Goal: Task Accomplishment & Management: Manage account settings

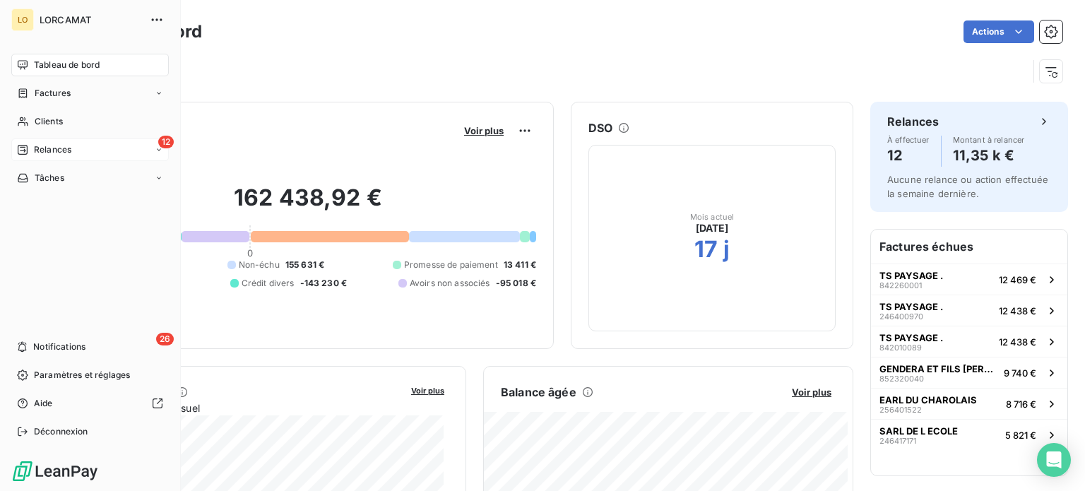
click at [34, 150] on span "Relances" at bounding box center [52, 149] width 37 height 13
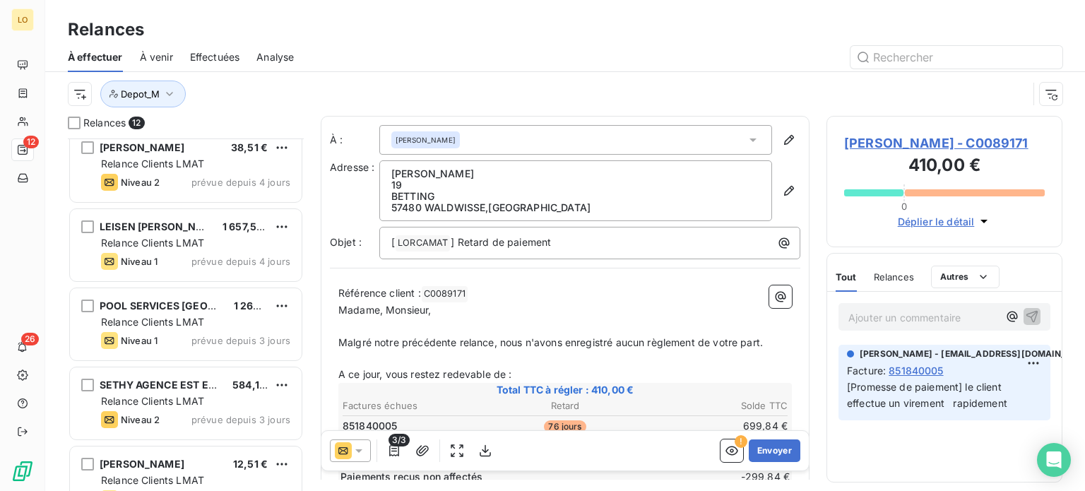
scroll to position [597, 0]
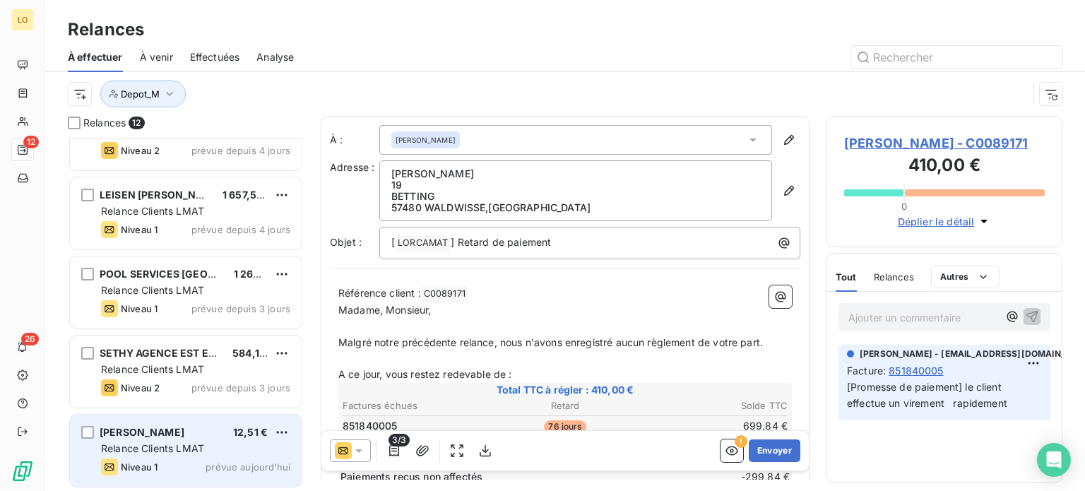
click at [283, 449] on div "Relance Clients LMAT" at bounding box center [195, 449] width 189 height 14
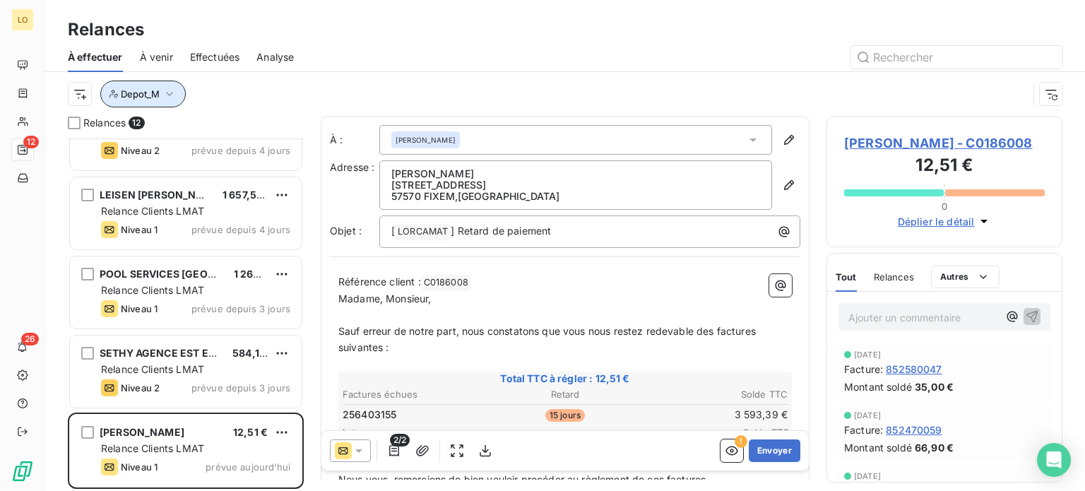
click at [172, 92] on icon "button" at bounding box center [170, 94] width 14 height 14
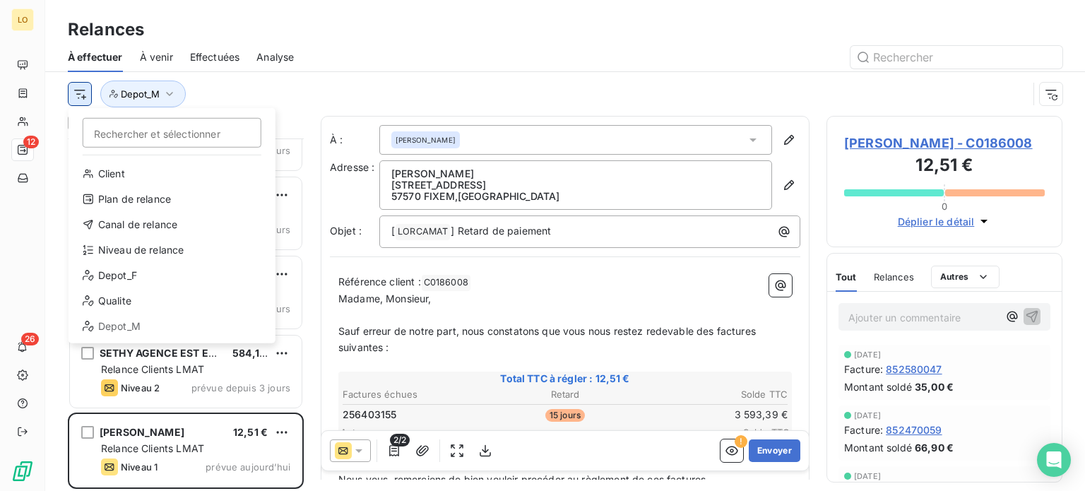
click at [89, 96] on html "LO 12 26 Relances À effectuer À venir Effectuées Analyse Rechercher et sélectio…" at bounding box center [542, 245] width 1085 height 491
click at [137, 272] on div "Depot_F" at bounding box center [172, 275] width 196 height 23
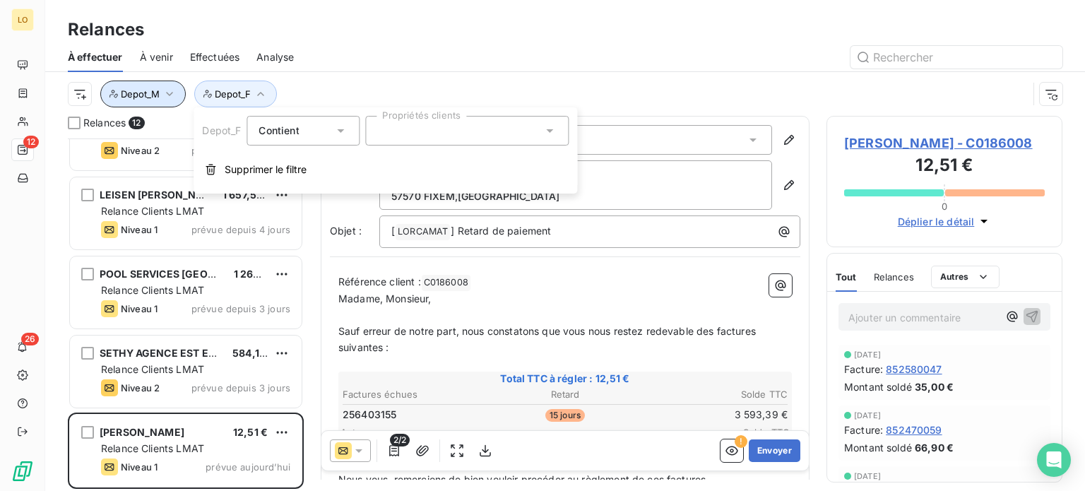
click at [175, 93] on icon "button" at bounding box center [170, 94] width 14 height 14
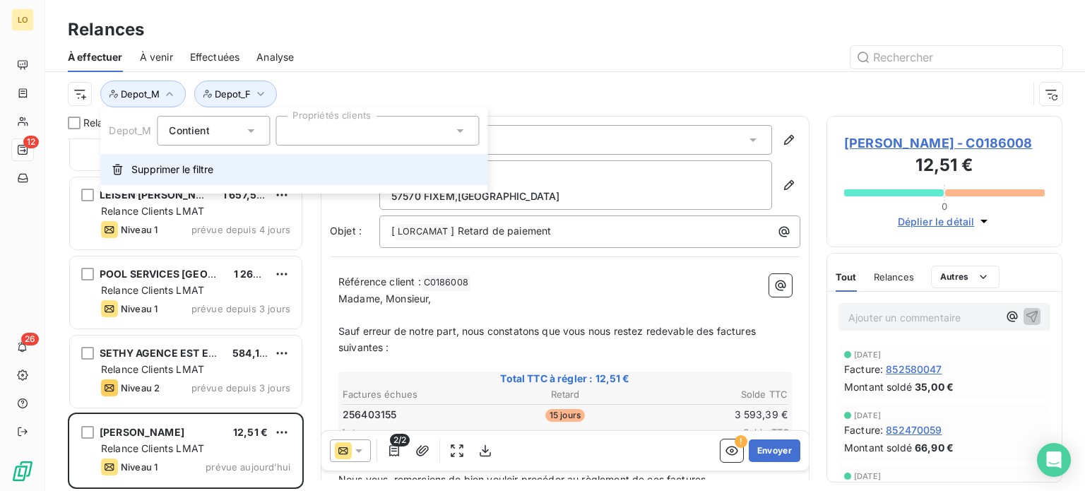
click at [196, 166] on span "Supprimer le filtre" at bounding box center [172, 170] width 82 height 14
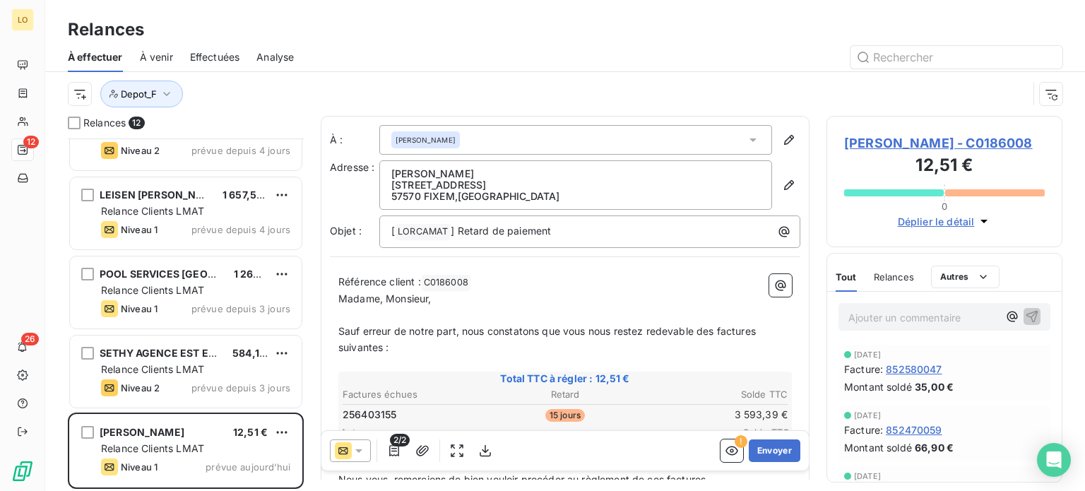
click at [401, 47] on div at bounding box center [687, 57] width 752 height 23
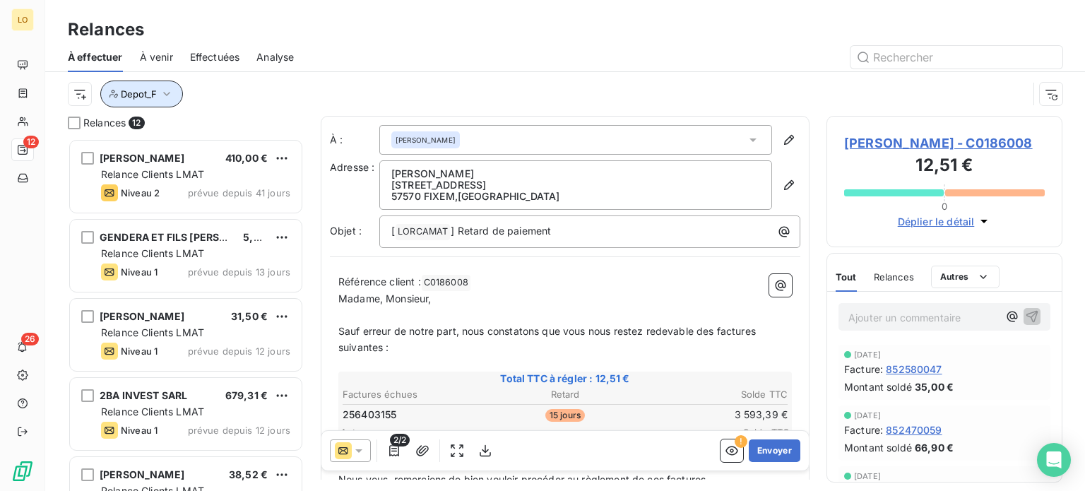
click at [160, 94] on icon "button" at bounding box center [167, 94] width 14 height 14
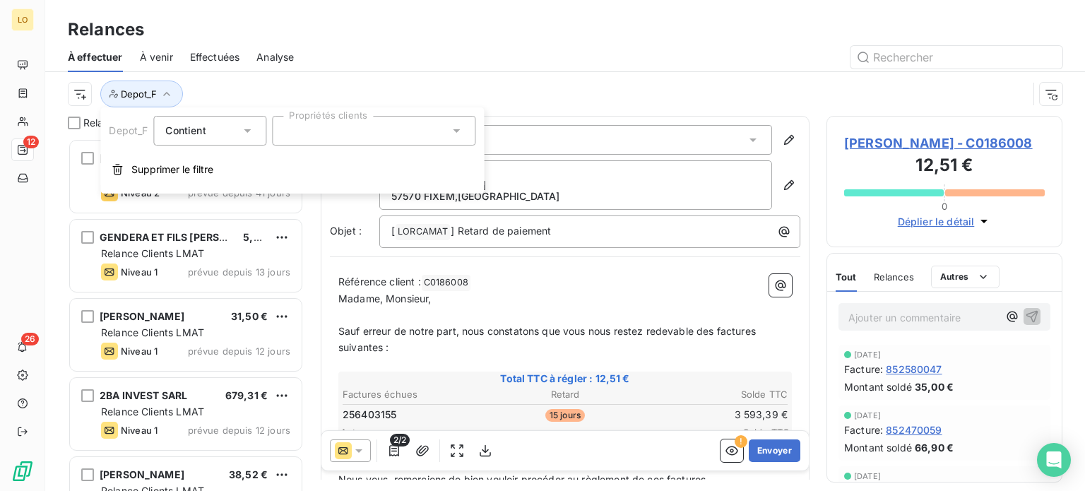
click at [252, 130] on icon at bounding box center [247, 131] width 14 height 14
click at [228, 166] on li "Contient" at bounding box center [209, 163] width 113 height 25
click at [164, 87] on icon "button" at bounding box center [167, 94] width 14 height 14
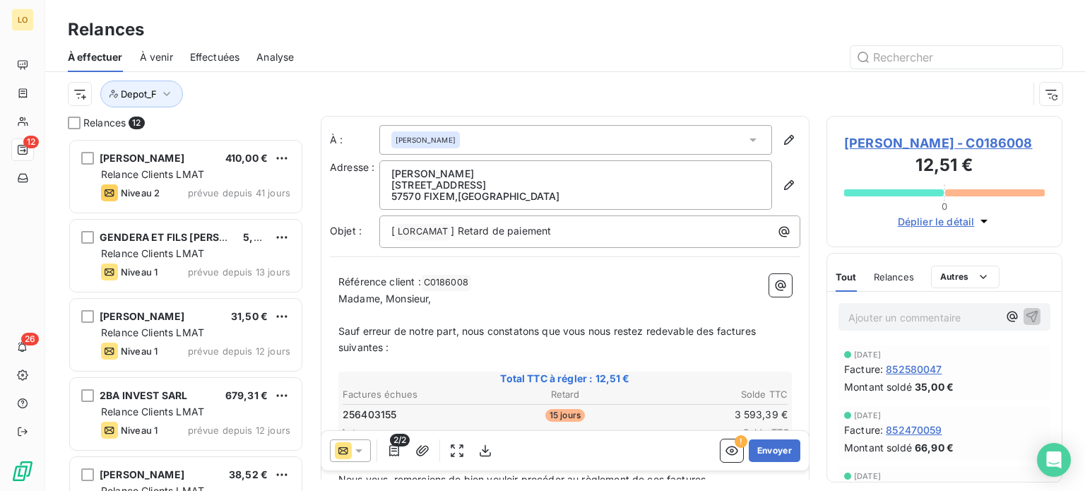
click at [220, 94] on div "Depot_F" at bounding box center [548, 94] width 960 height 27
click at [82, 91] on html "LO 12 26 Relances À effectuer À venir Effectuées Analyse Depot_F Relances 12 [P…" at bounding box center [542, 245] width 1085 height 491
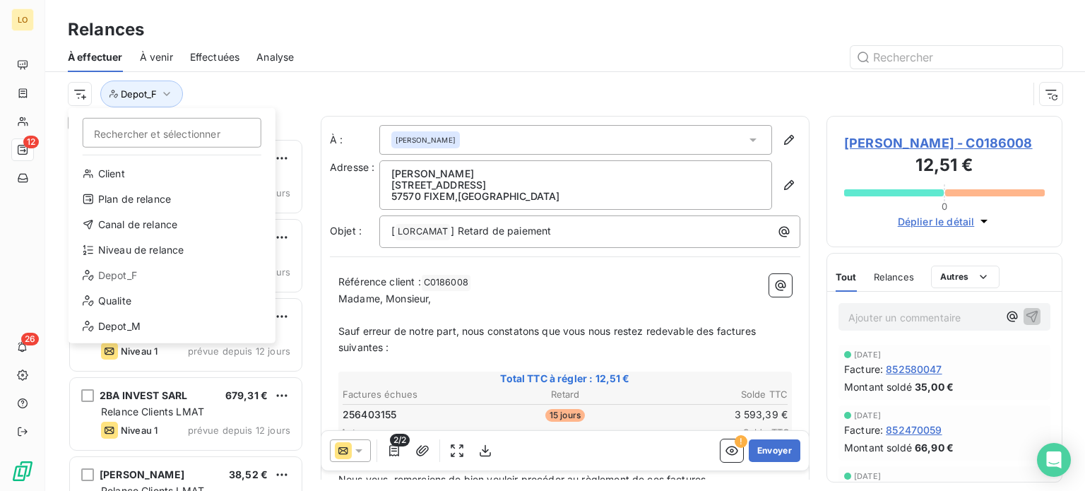
click at [138, 274] on div "Depot_F" at bounding box center [172, 275] width 196 height 23
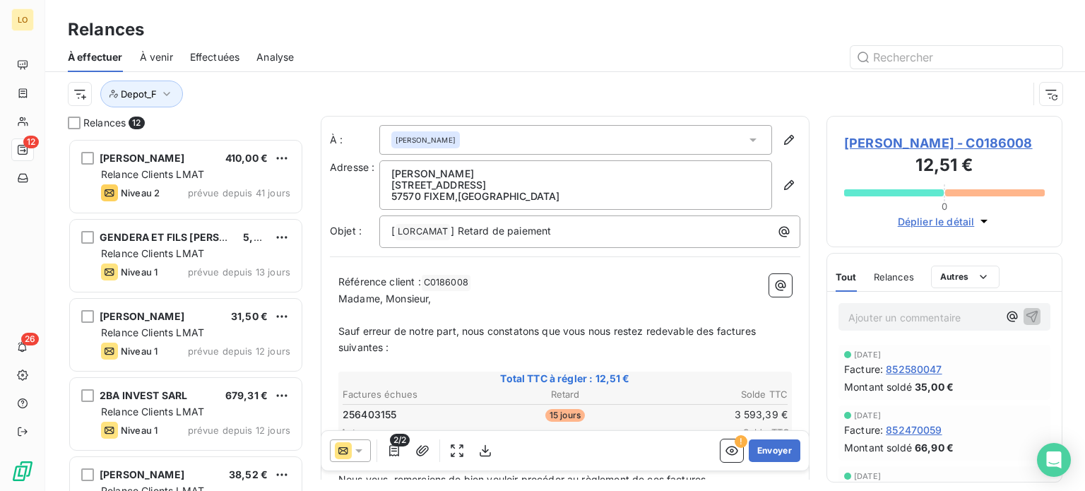
click at [268, 108] on div "Depot_F" at bounding box center [565, 94] width 995 height 44
click at [155, 60] on span "À venir" at bounding box center [156, 57] width 33 height 14
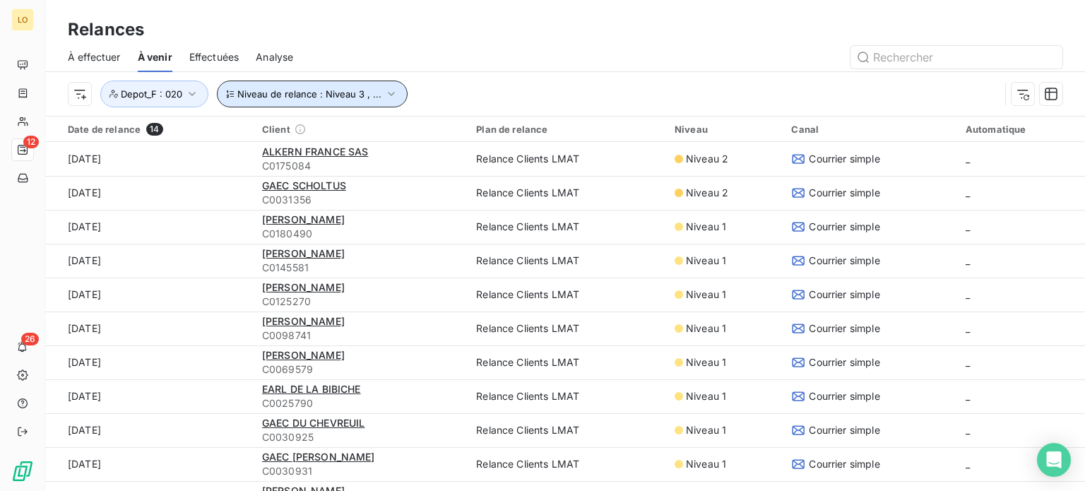
click at [391, 91] on icon "button" at bounding box center [391, 94] width 14 height 14
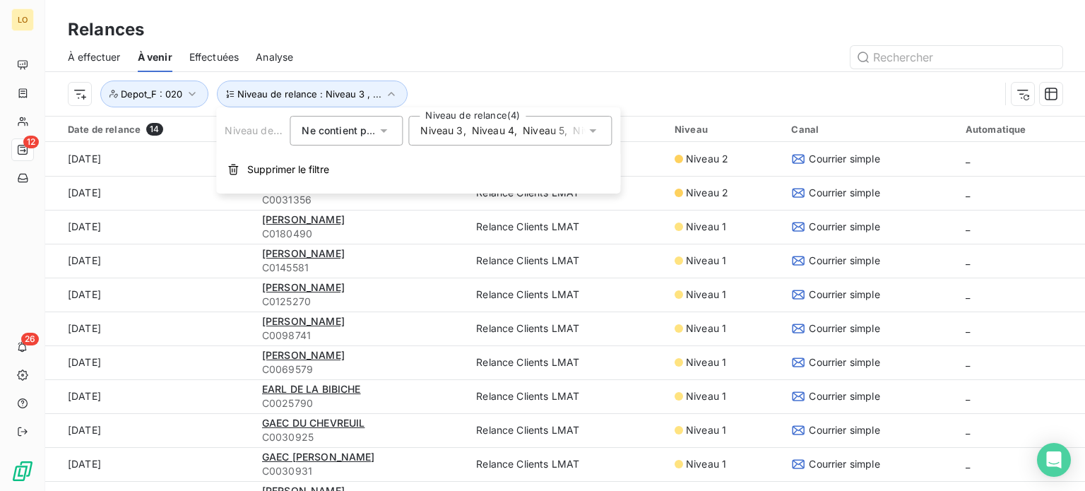
click at [385, 131] on icon at bounding box center [383, 131] width 7 height 4
click at [306, 163] on div at bounding box center [305, 164] width 14 height 14
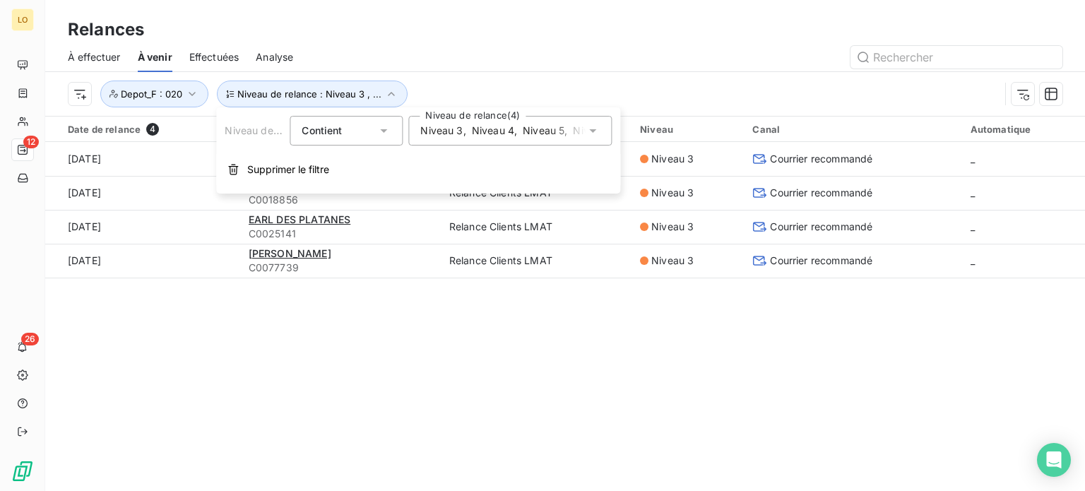
click at [592, 127] on icon at bounding box center [593, 131] width 14 height 14
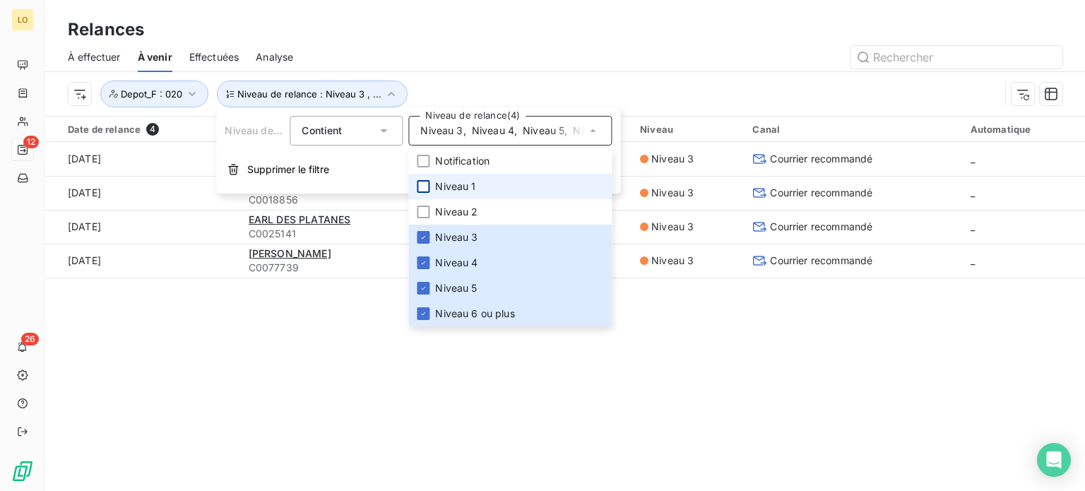
click at [427, 188] on div at bounding box center [423, 186] width 13 height 13
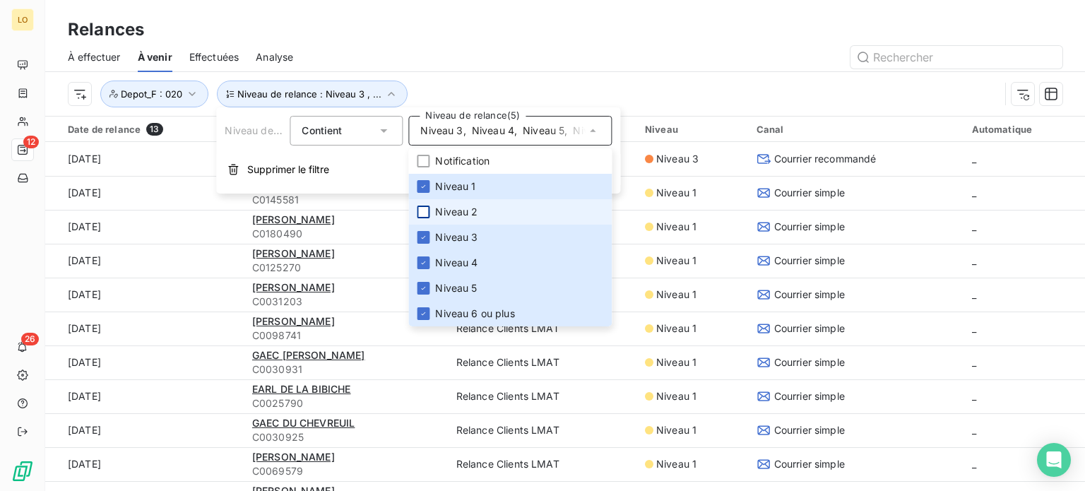
click at [427, 206] on div at bounding box center [423, 212] width 13 height 13
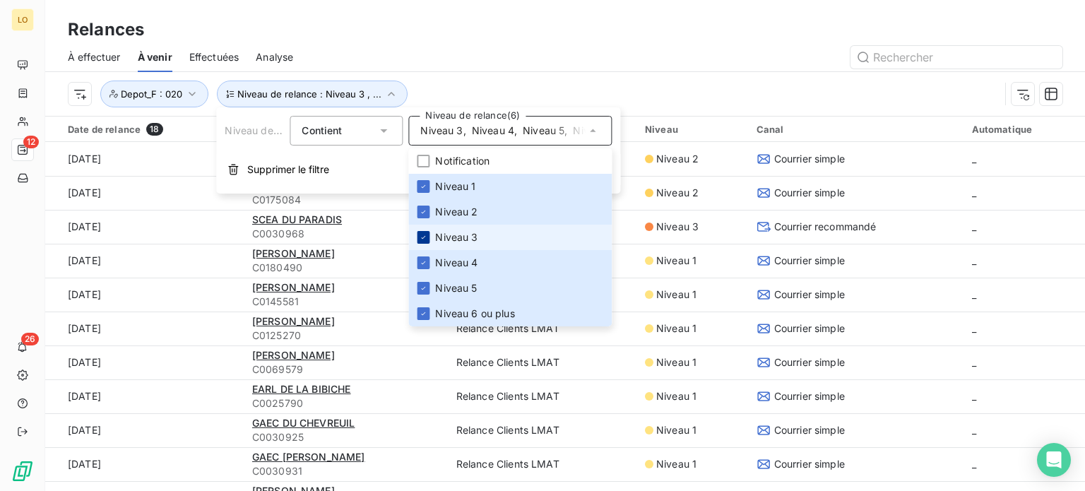
click at [425, 237] on icon at bounding box center [423, 237] width 8 height 8
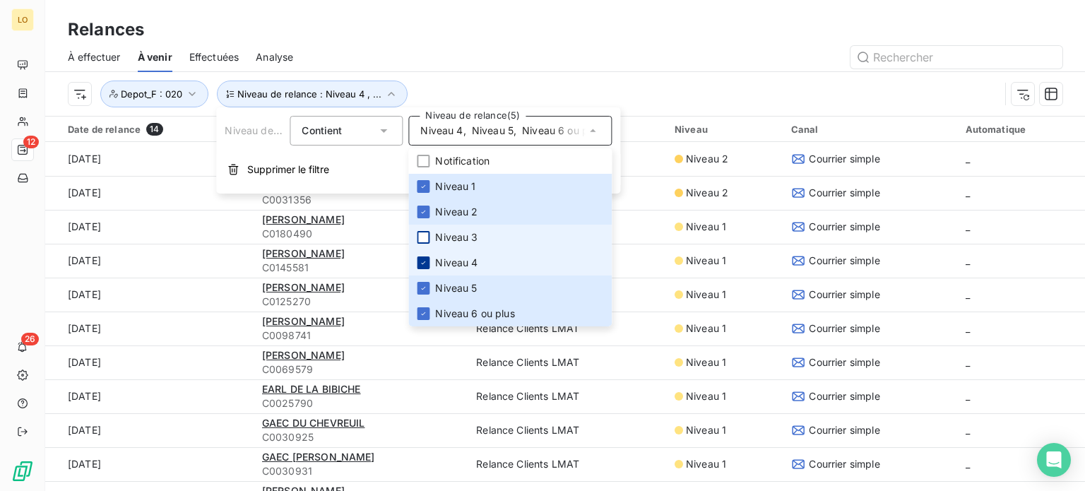
click at [425, 258] on div at bounding box center [423, 262] width 13 height 13
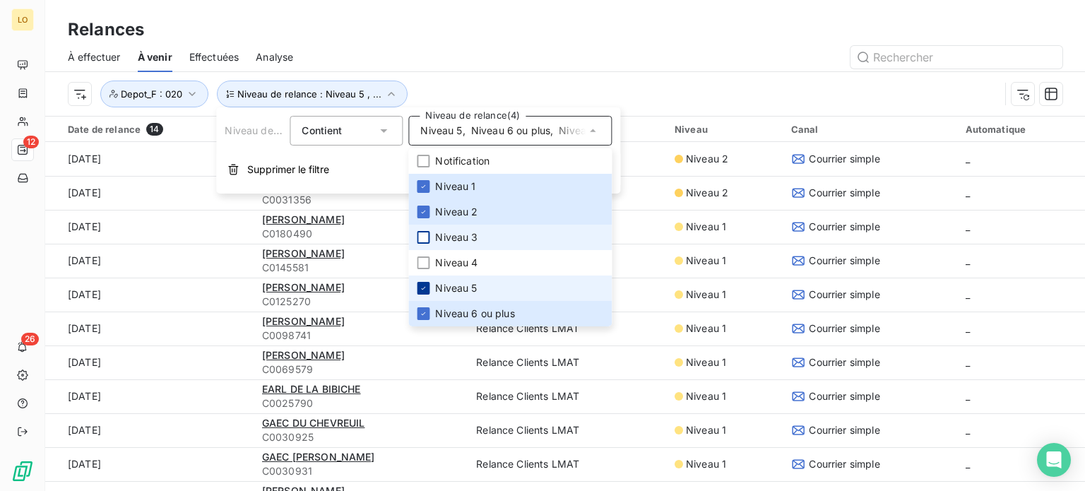
click at [422, 293] on div at bounding box center [423, 288] width 13 height 13
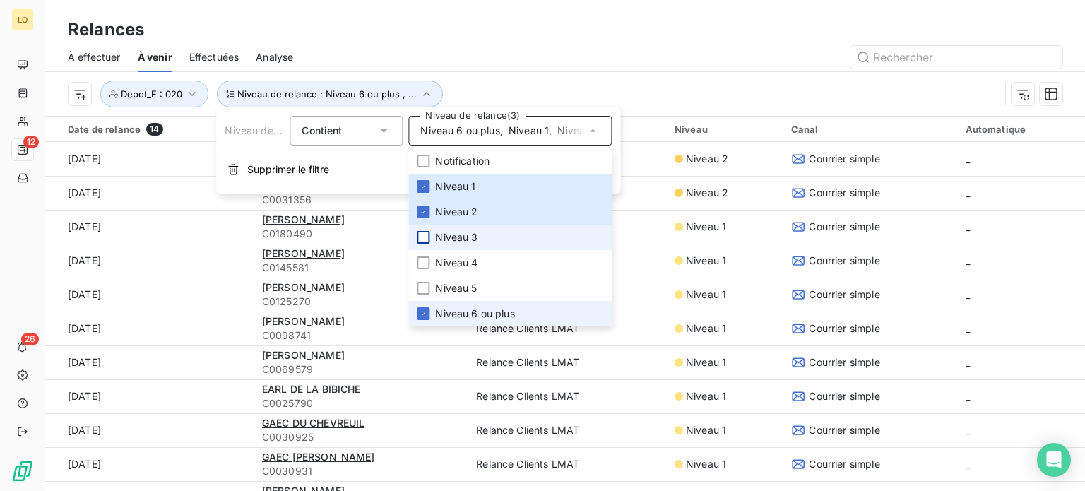
click at [429, 305] on li "Niveau 6 ou plus" at bounding box center [509, 313] width 203 height 25
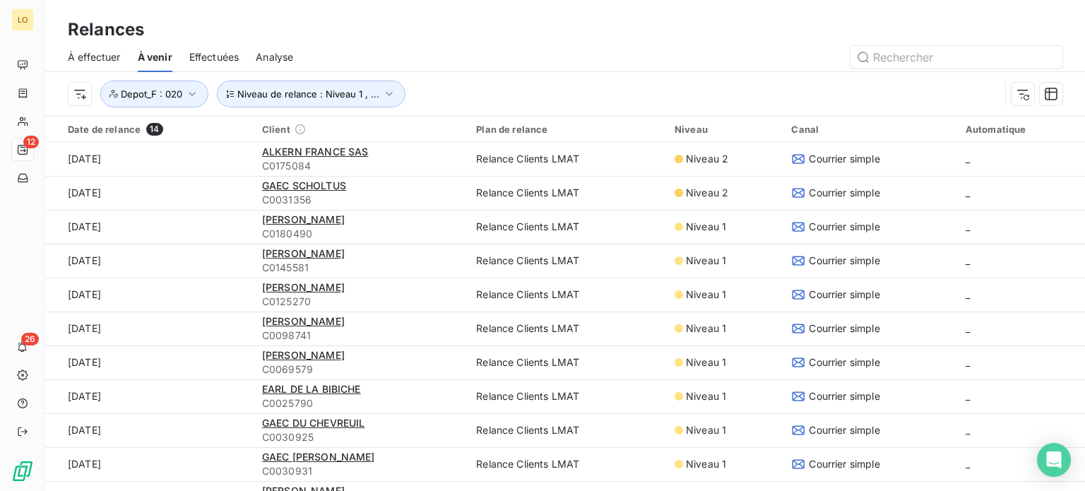
click at [517, 56] on div at bounding box center [686, 57] width 752 height 23
click at [96, 129] on div "Date de relance 14" at bounding box center [156, 129] width 177 height 13
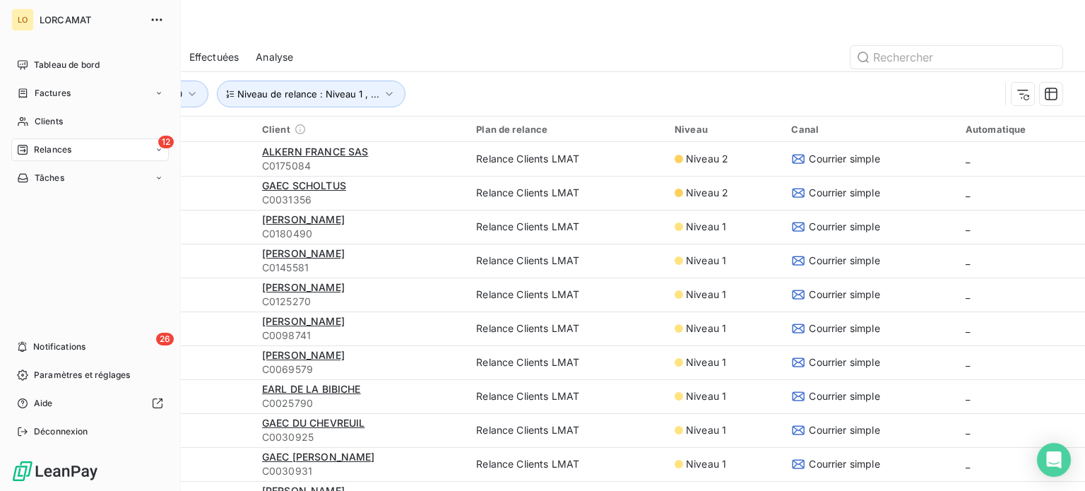
click at [23, 143] on div "12 Relances" at bounding box center [90, 149] width 158 height 23
click at [54, 149] on span "Relances" at bounding box center [52, 149] width 37 height 13
click at [169, 141] on span "12" at bounding box center [166, 142] width 16 height 13
click at [163, 149] on icon at bounding box center [159, 150] width 8 height 8
click at [163, 141] on span "12" at bounding box center [166, 142] width 16 height 13
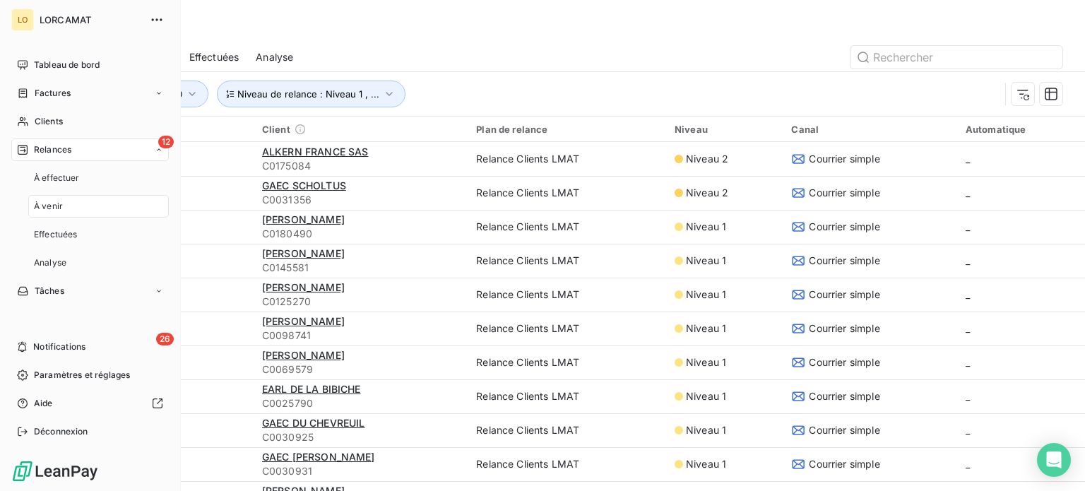
click at [45, 148] on span "Relances" at bounding box center [52, 149] width 37 height 13
click at [18, 148] on icon at bounding box center [23, 150] width 10 height 10
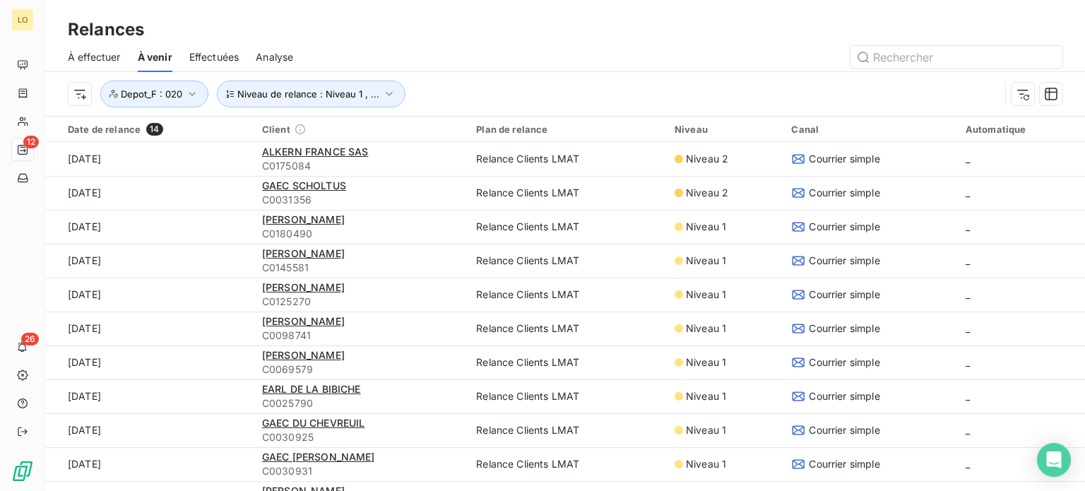
click at [377, 58] on div at bounding box center [686, 57] width 752 height 23
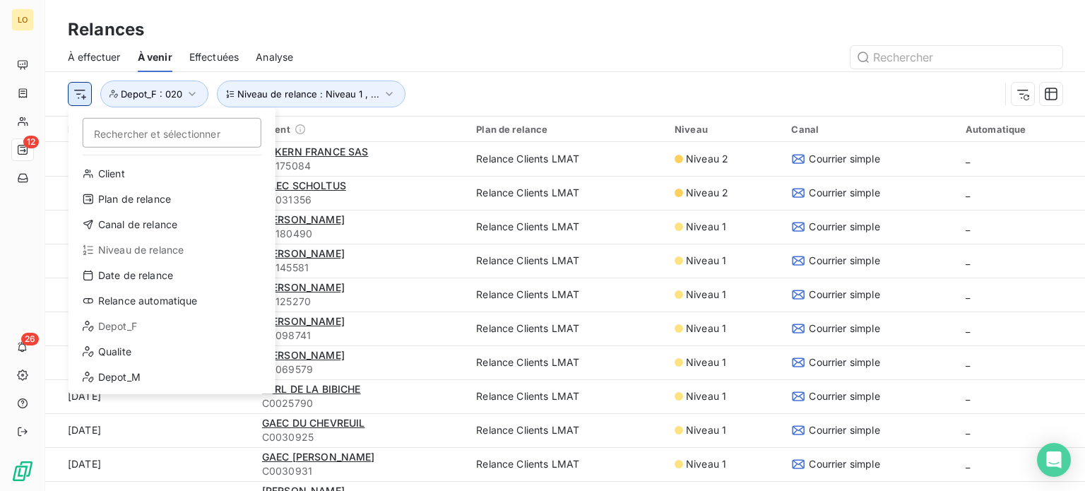
click at [83, 98] on html "LO 12 26 Relances À effectuer À venir Effectuées Analyse Rechercher et sélectio…" at bounding box center [542, 245] width 1085 height 491
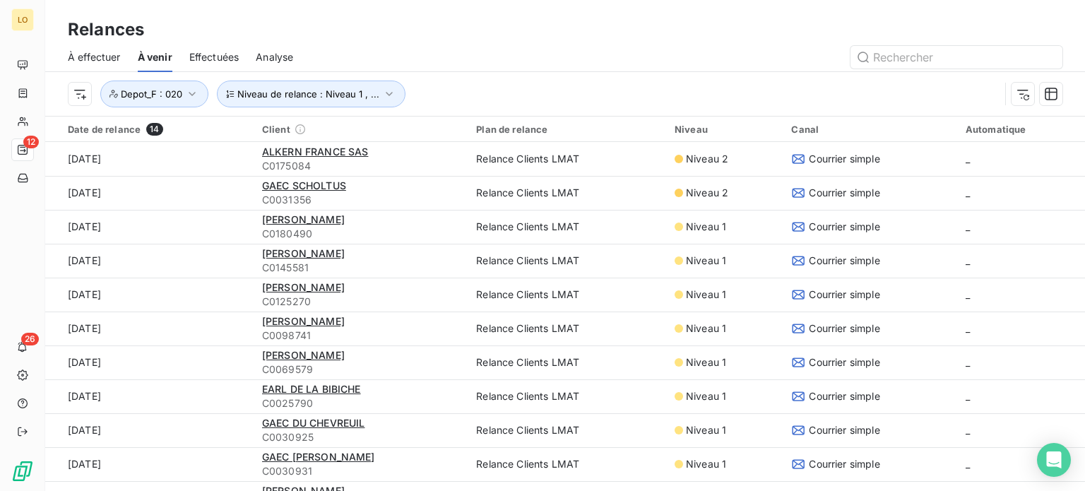
click at [503, 45] on html "LO 12 26 Relances À effectuer À venir Effectuées Analyse Niveau de relance : Ni…" at bounding box center [542, 245] width 1085 height 491
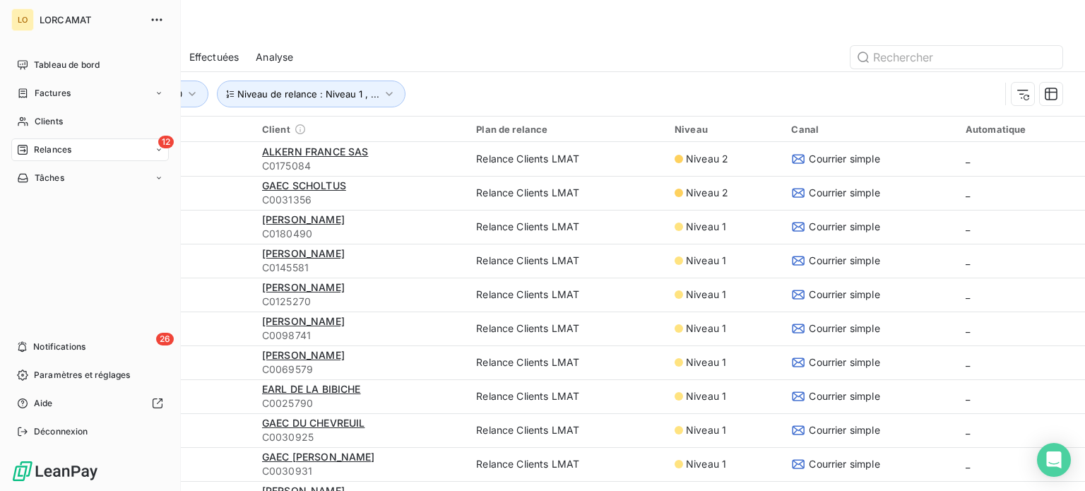
click at [167, 143] on span "12" at bounding box center [166, 142] width 16 height 13
click at [105, 177] on div "À effectuer" at bounding box center [98, 178] width 141 height 23
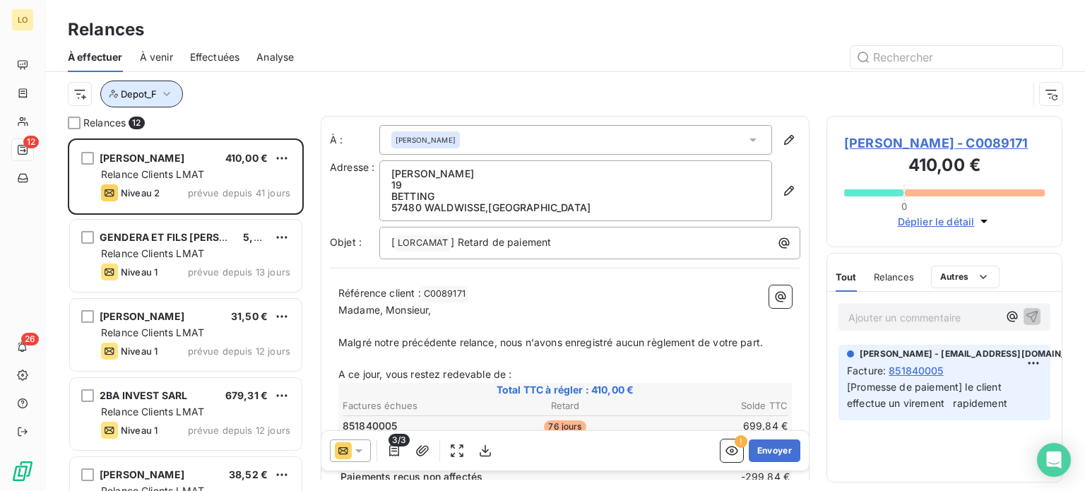
click at [175, 95] on button "Depot_F" at bounding box center [141, 94] width 83 height 27
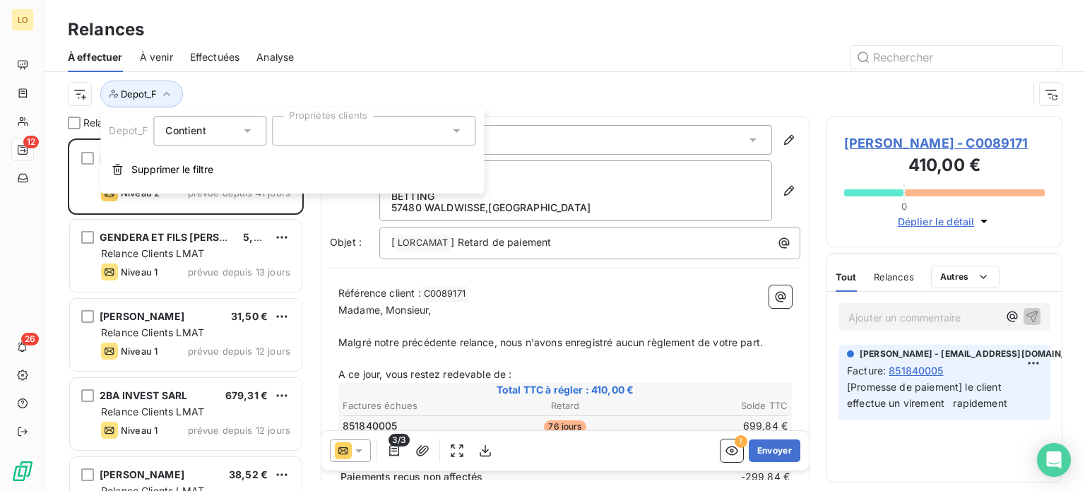
click at [255, 130] on div "Contient is" at bounding box center [209, 131] width 113 height 30
click at [170, 93] on icon "button" at bounding box center [167, 94] width 14 height 14
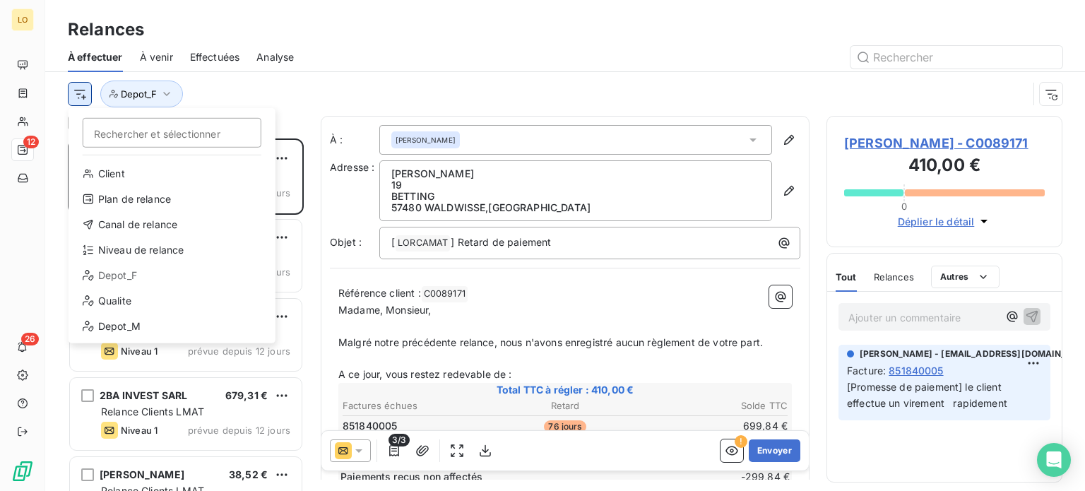
click at [81, 98] on html "LO 12 26 Relances À effectuer À venir Effectuées Analyse Rechercher et sélectio…" at bounding box center [542, 245] width 1085 height 491
click at [141, 279] on div "Depot_F" at bounding box center [172, 275] width 196 height 23
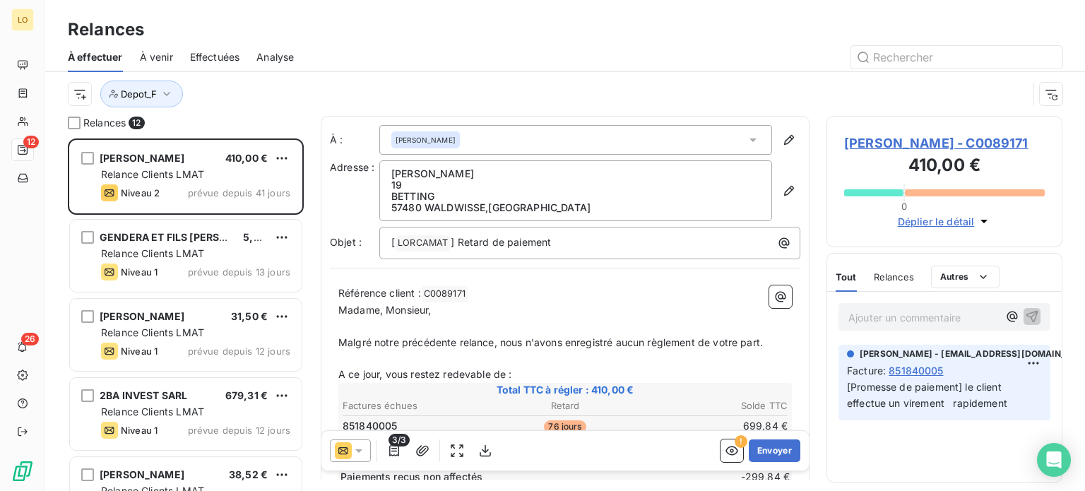
click at [241, 101] on div "Depot_F" at bounding box center [548, 94] width 960 height 27
click at [266, 99] on div "Depot_F" at bounding box center [548, 94] width 960 height 27
click at [79, 97] on html "LO 12 26 Relances À effectuer À venir Effectuées Analyse Depot_F Relances 12 [P…" at bounding box center [542, 245] width 1085 height 491
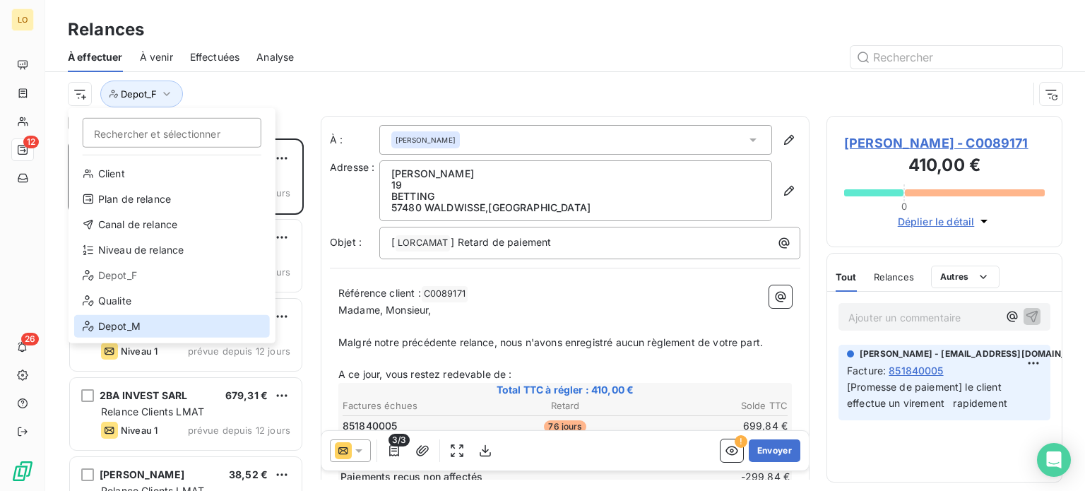
click at [147, 321] on div "Depot_M" at bounding box center [172, 326] width 196 height 23
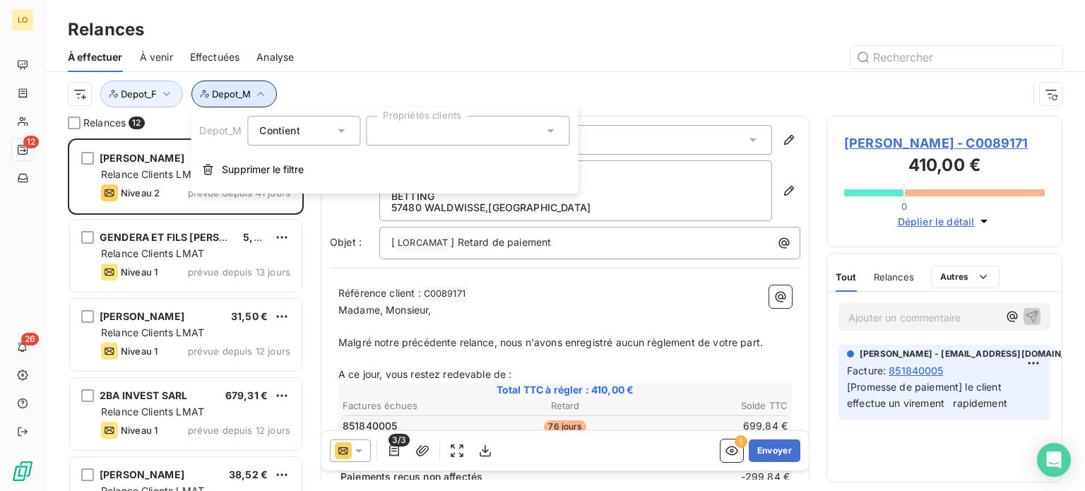
click at [244, 95] on span "Depot_M" at bounding box center [231, 93] width 39 height 11
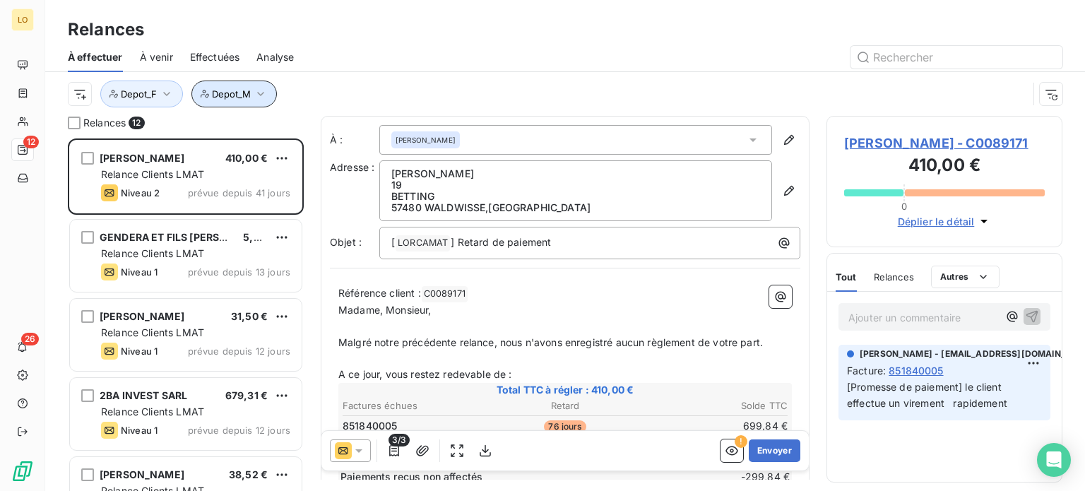
click at [244, 95] on span "Depot_M" at bounding box center [231, 93] width 39 height 11
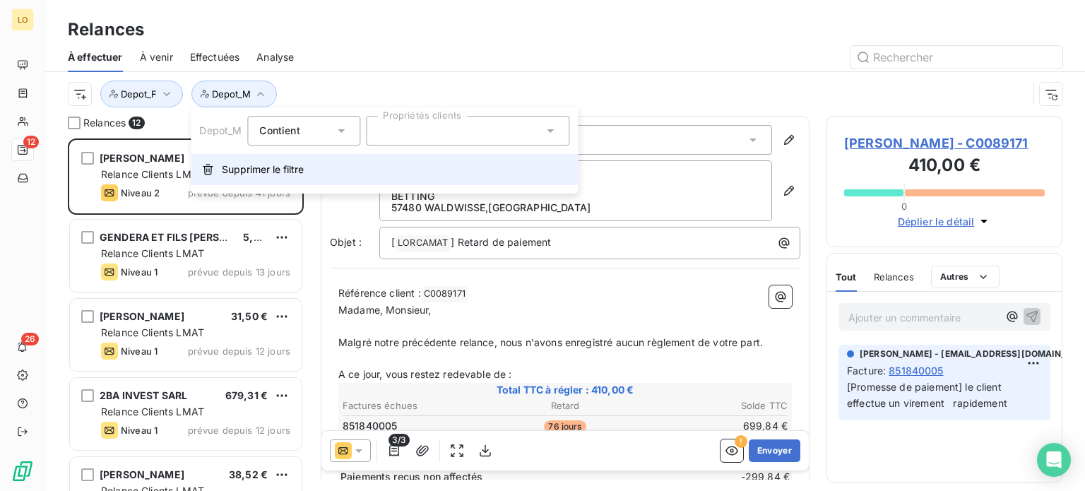
click at [248, 172] on span "Supprimer le filtre" at bounding box center [263, 170] width 82 height 14
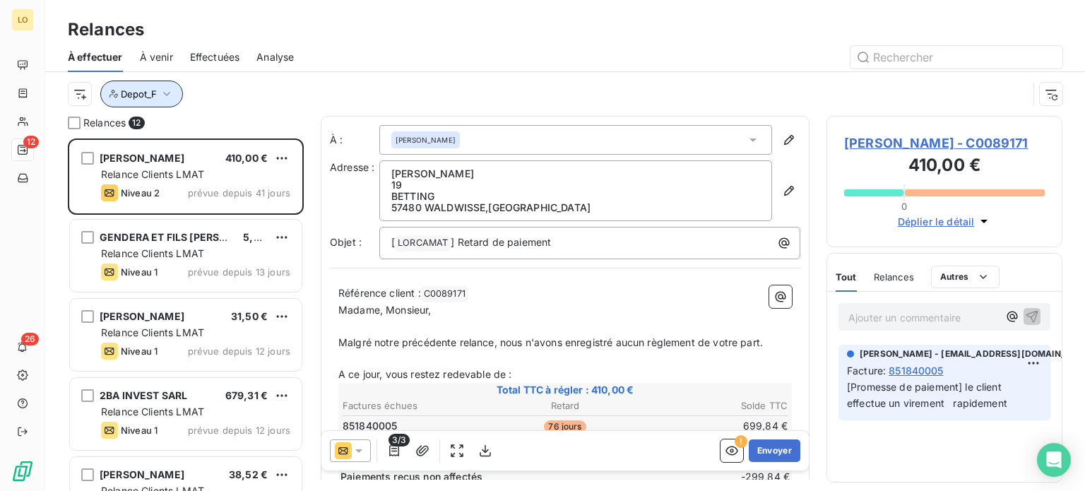
click at [144, 95] on span "Depot_F" at bounding box center [139, 93] width 36 height 11
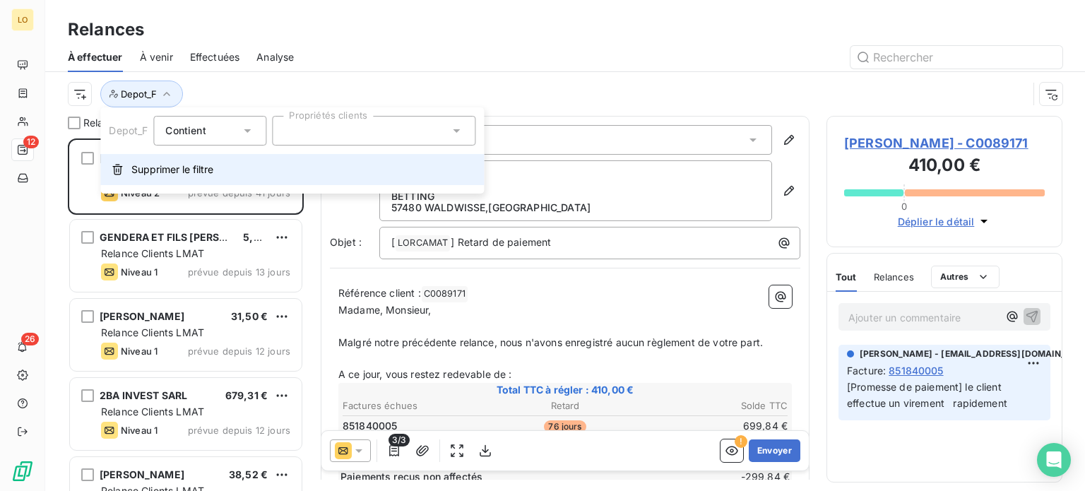
click at [155, 171] on span "Supprimer le filtre" at bounding box center [172, 170] width 82 height 14
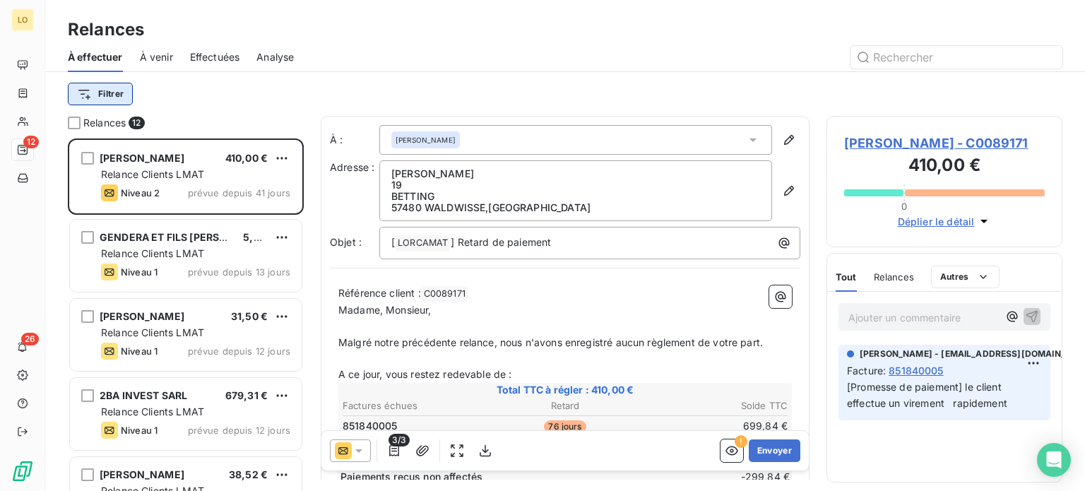
click at [103, 93] on html "LO 12 26 Relances À effectuer À venir Effectuées Analyse Filtrer Relances 12 [P…" at bounding box center [542, 245] width 1085 height 491
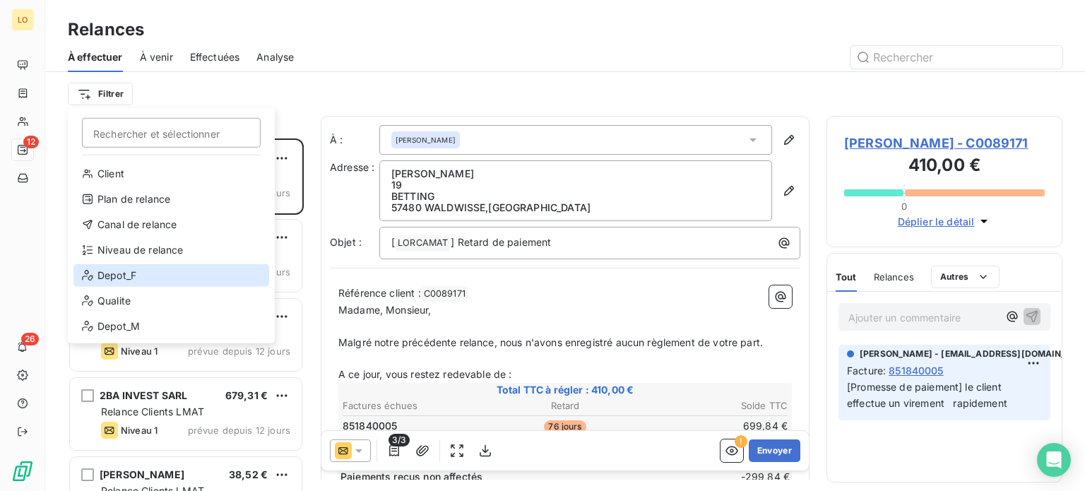
click at [136, 268] on div "Depot_F" at bounding box center [171, 275] width 196 height 23
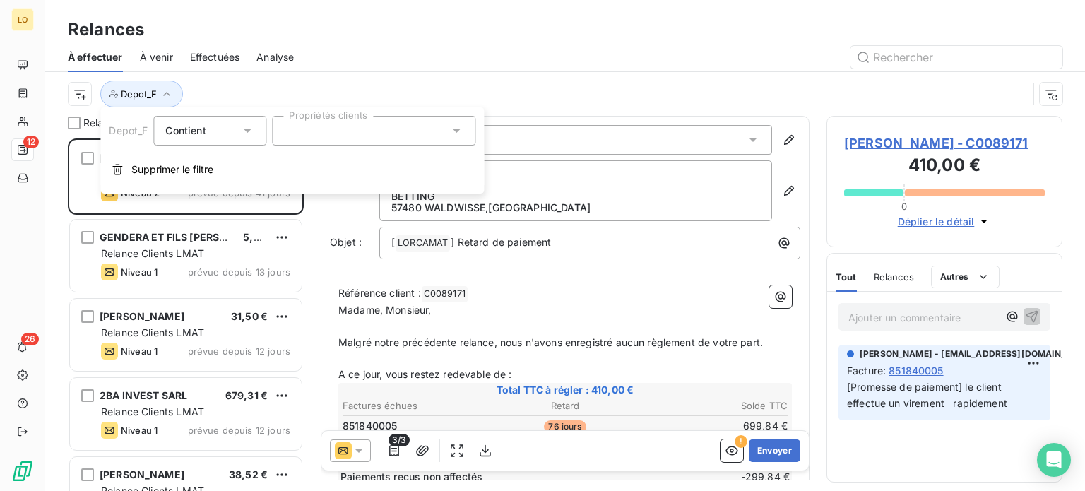
click at [252, 127] on icon at bounding box center [247, 131] width 14 height 14
click at [324, 130] on div at bounding box center [373, 131] width 203 height 30
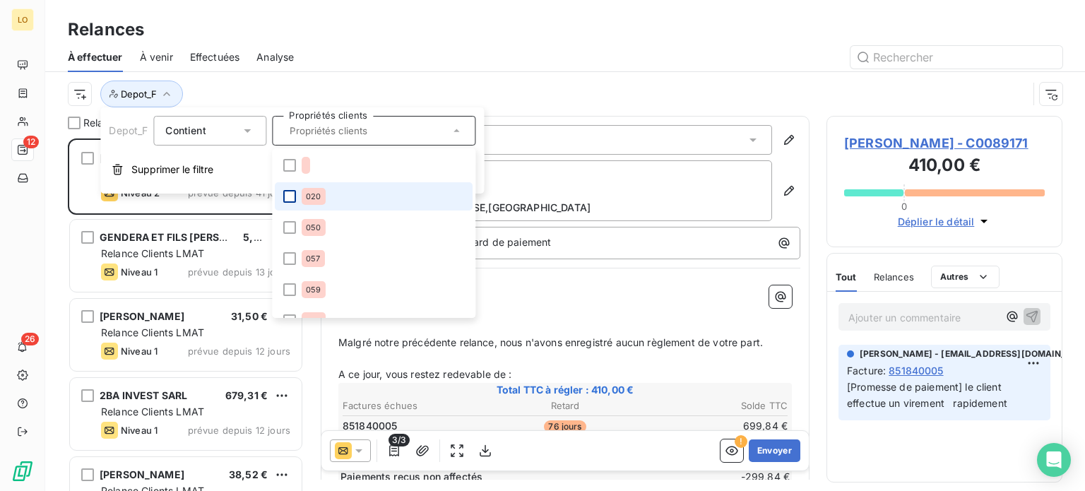
click at [291, 194] on div at bounding box center [289, 196] width 13 height 13
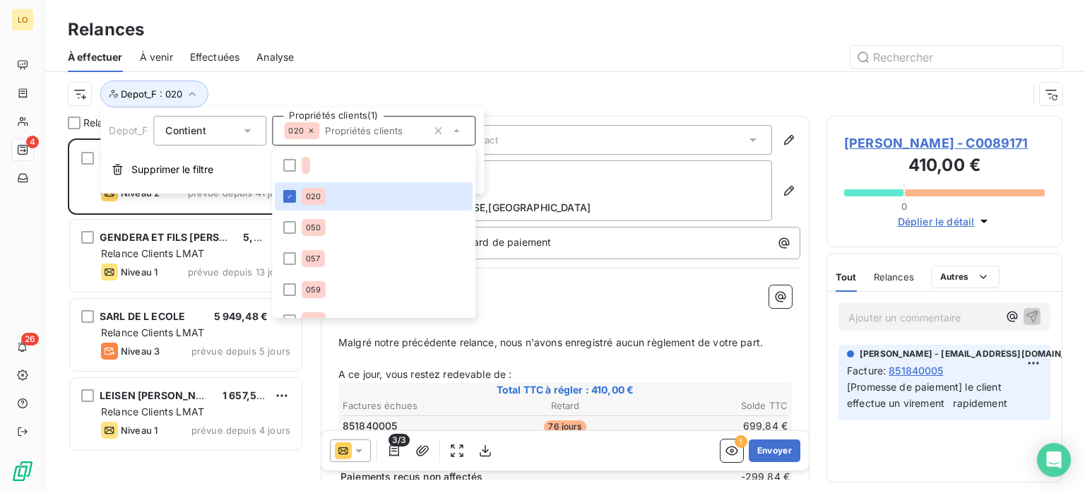
scroll to position [342, 225]
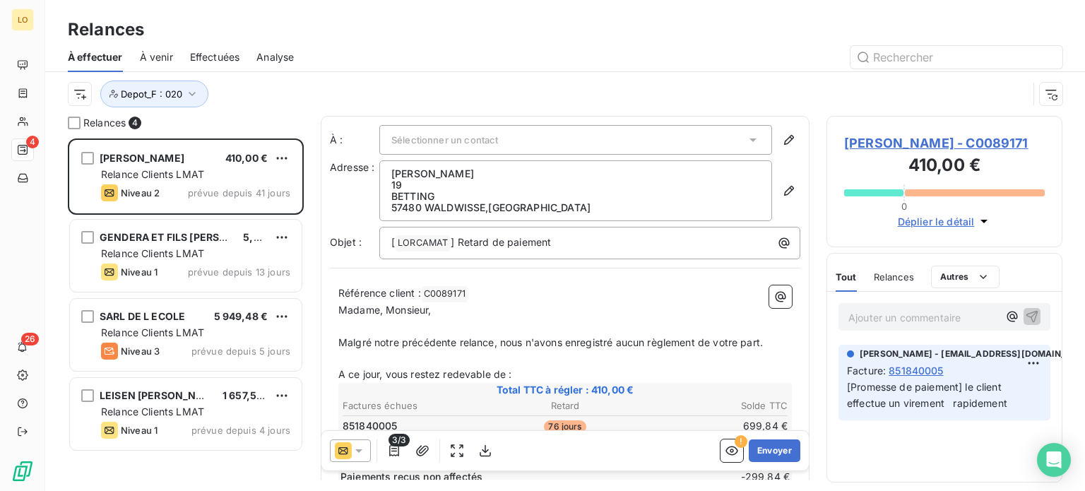
click at [425, 40] on div "Relances" at bounding box center [565, 29] width 1040 height 25
click at [192, 95] on icon "button" at bounding box center [192, 94] width 14 height 14
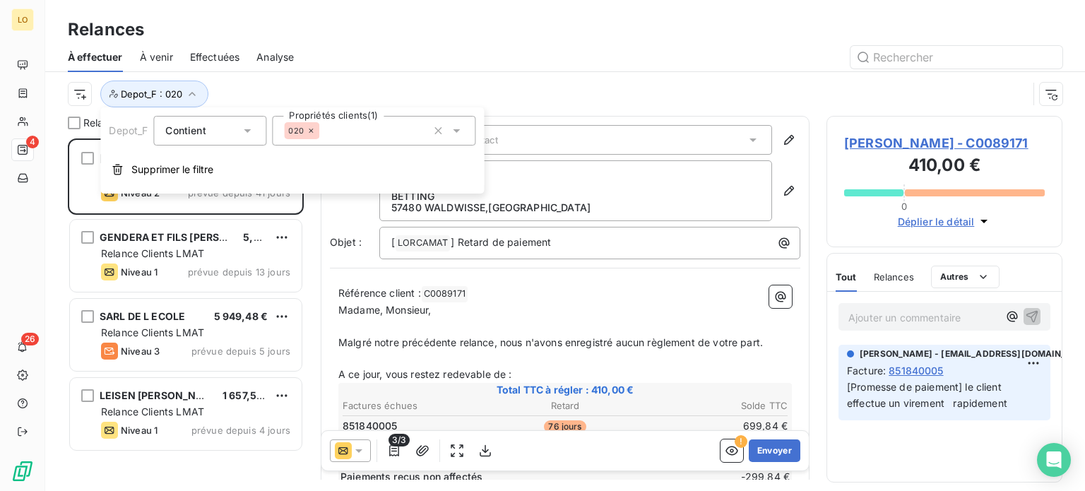
click at [459, 131] on icon at bounding box center [456, 131] width 14 height 14
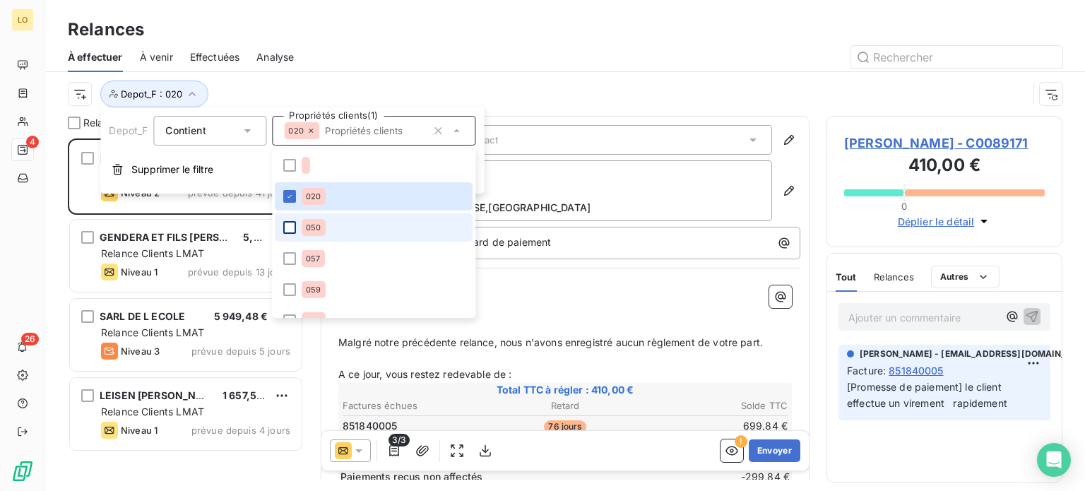
click at [295, 223] on div at bounding box center [289, 227] width 13 height 13
click at [291, 225] on icon at bounding box center [289, 227] width 8 height 8
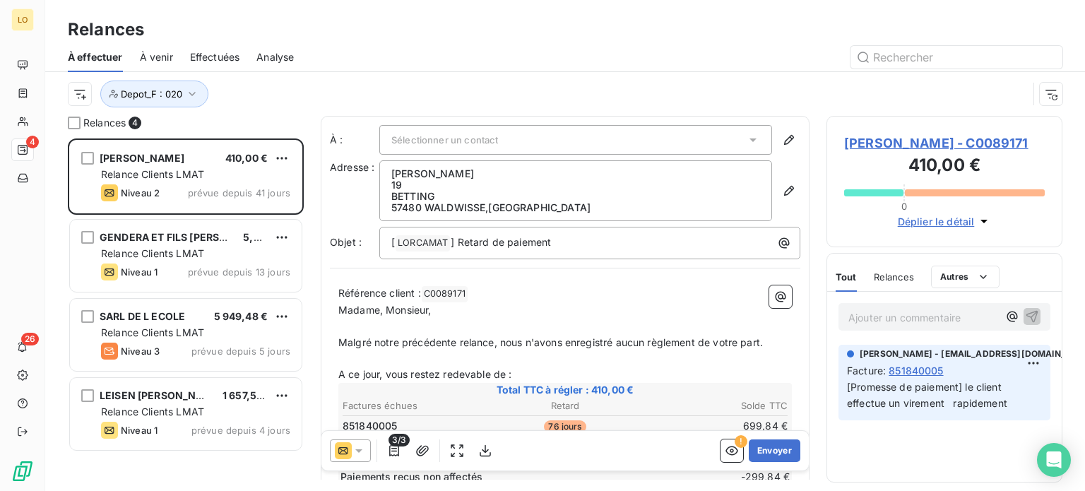
click at [265, 35] on div "Relances" at bounding box center [565, 29] width 1040 height 25
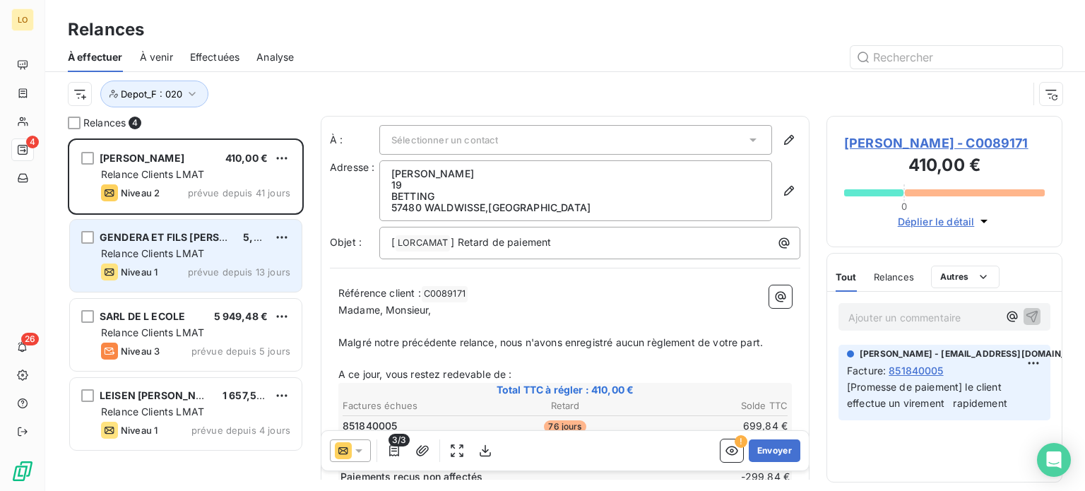
click at [252, 258] on div "Relance Clients LMAT" at bounding box center [195, 254] width 189 height 14
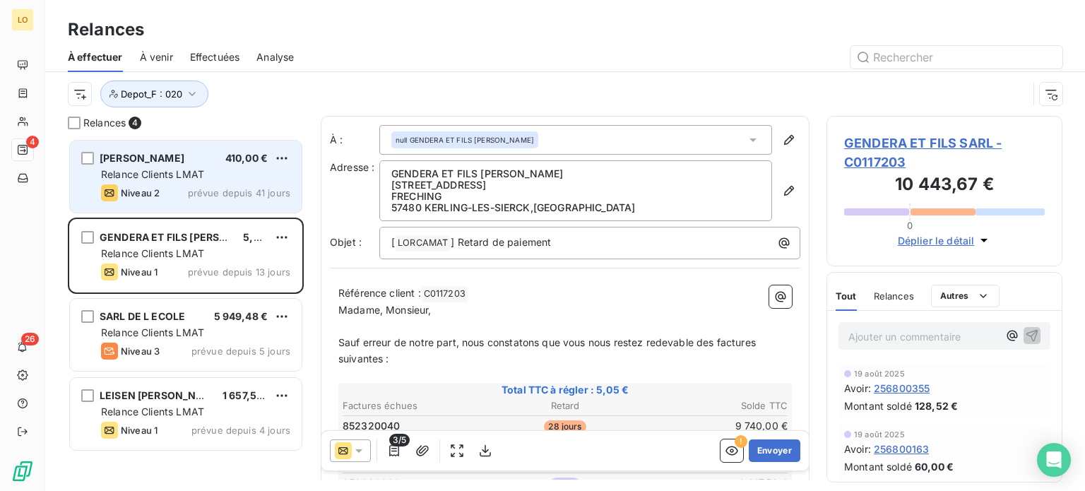
click at [215, 182] on div "[PERSON_NAME] 410,00 € Relance Clients LMAT Niveau 2 prévue depuis 41 jours" at bounding box center [186, 177] width 232 height 72
